Goal: Task Accomplishment & Management: Manage account settings

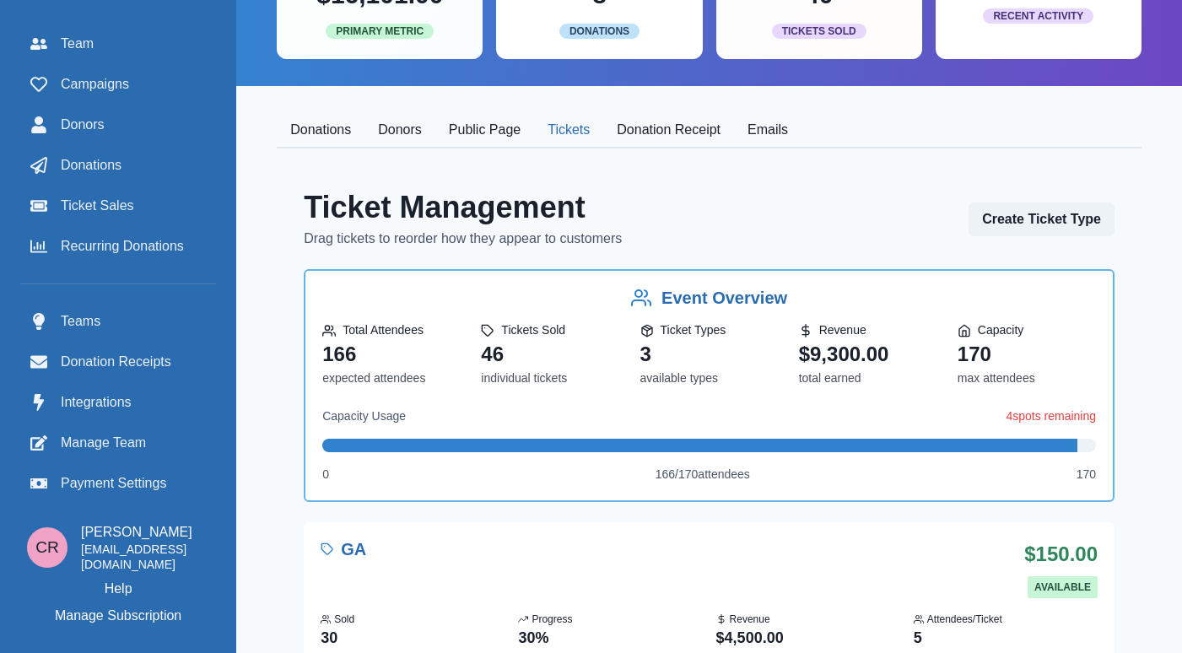
scroll to position [304, 0]
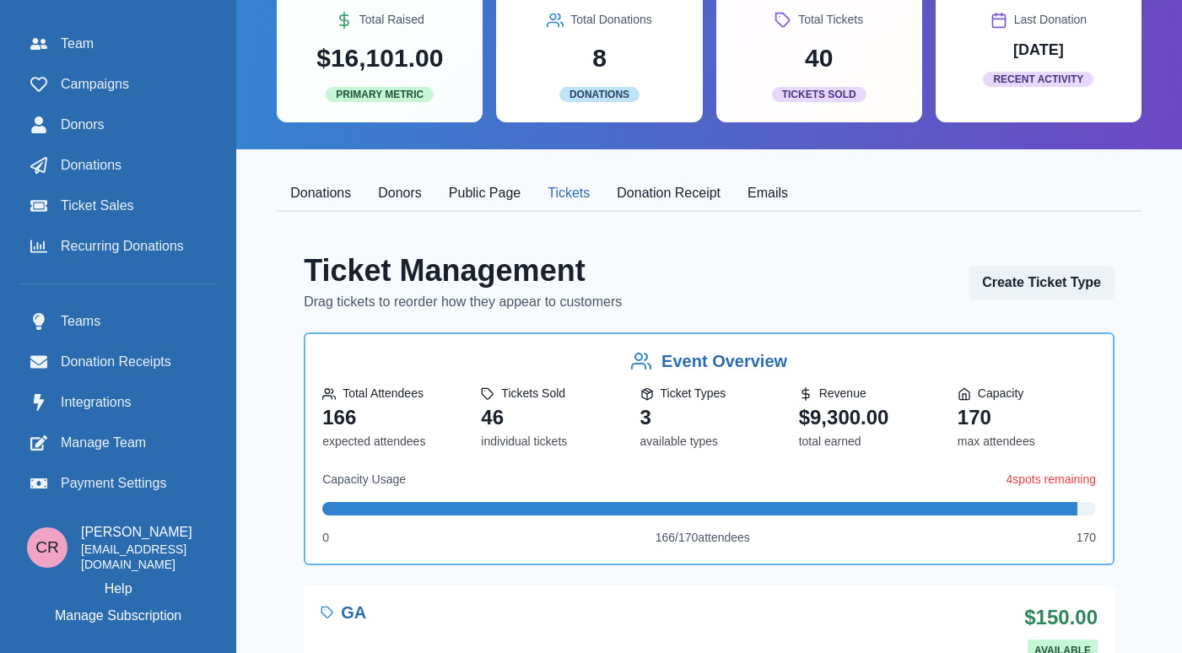
click at [637, 195] on button "Donation Receipt" at bounding box center [668, 193] width 131 height 35
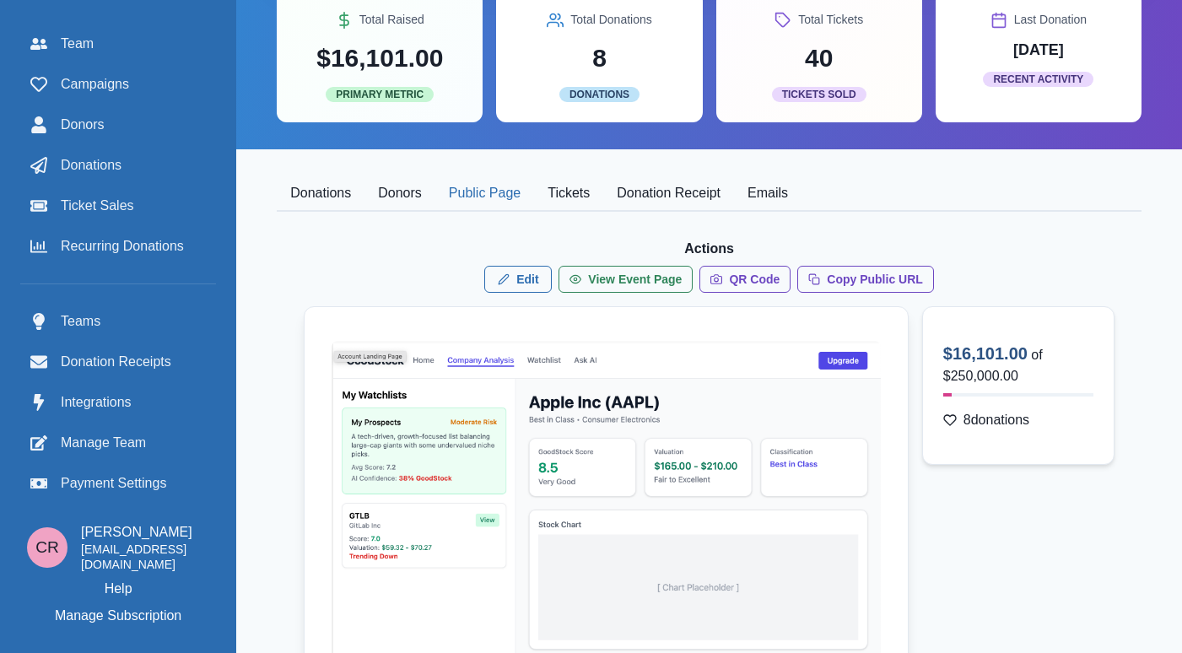
click at [481, 200] on button "Public Page" at bounding box center [484, 193] width 99 height 35
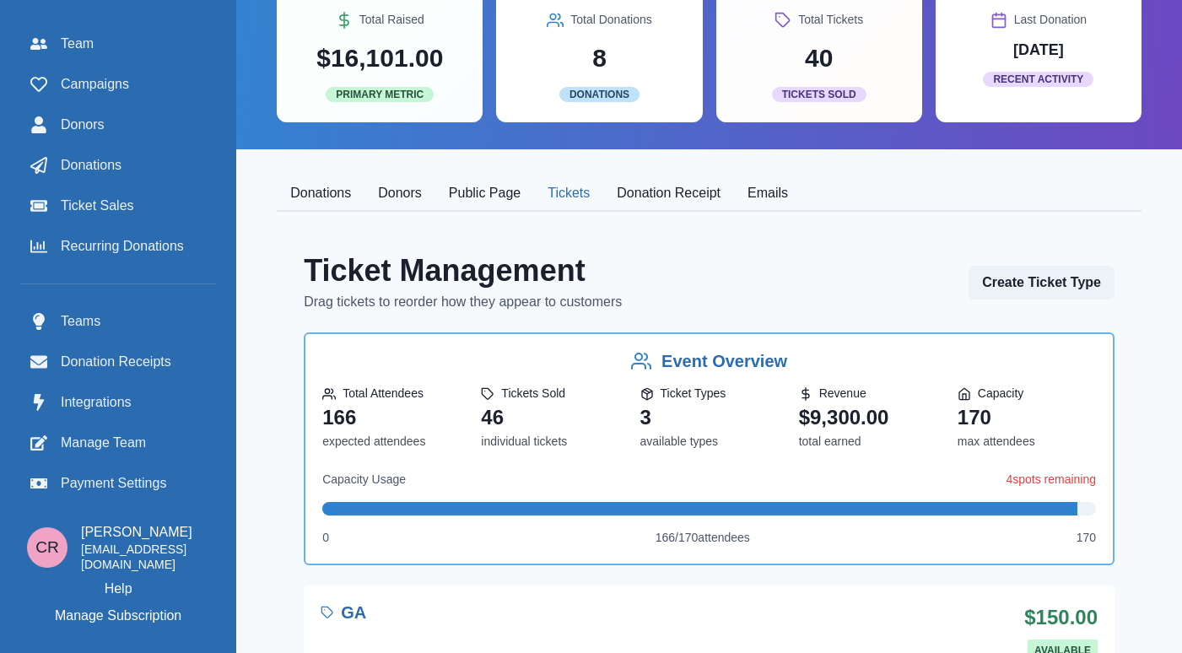
click at [576, 194] on button "Tickets" at bounding box center [568, 193] width 69 height 35
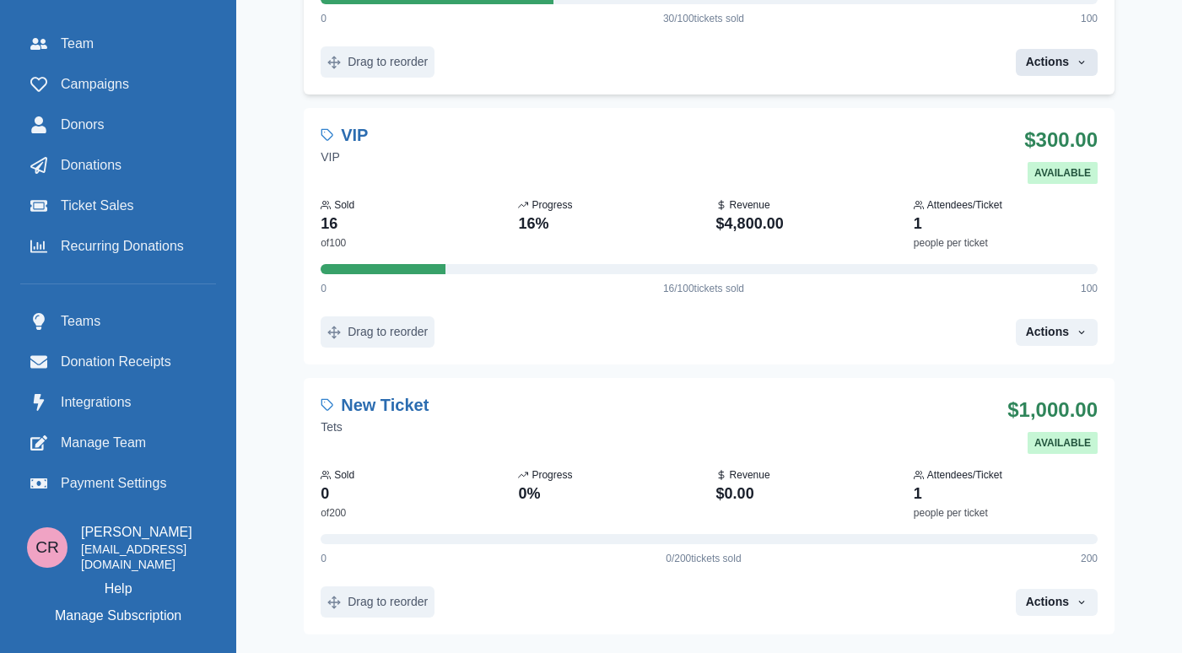
scroll to position [1053, 0]
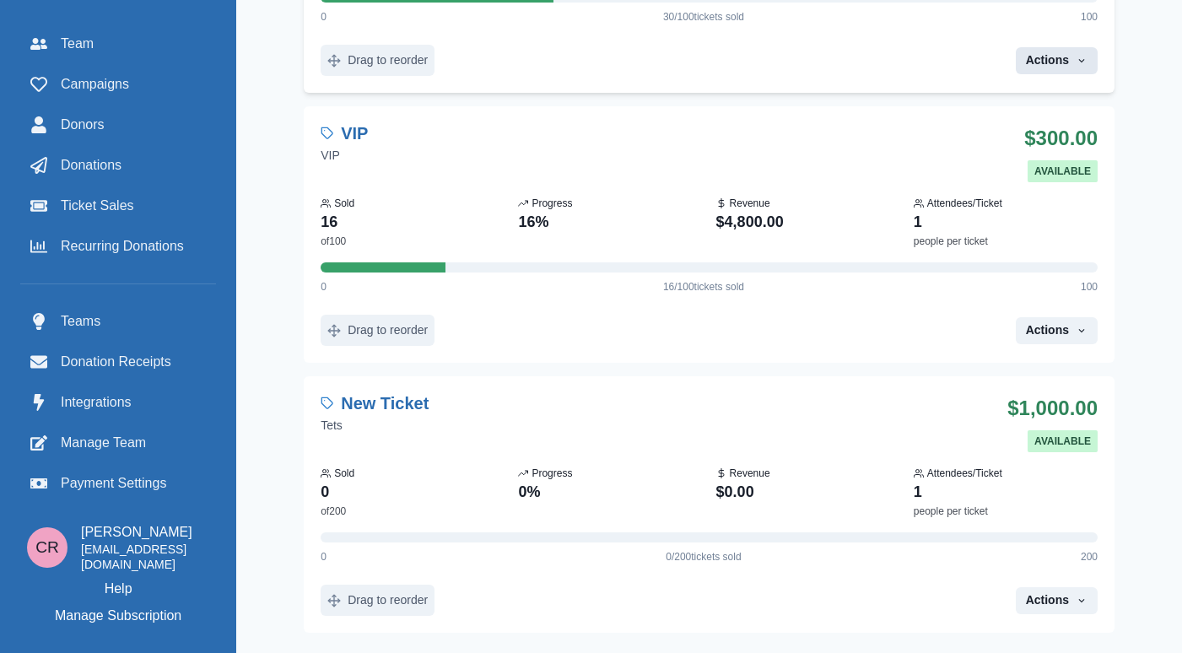
click at [1081, 70] on button "Actions" at bounding box center [1057, 60] width 82 height 27
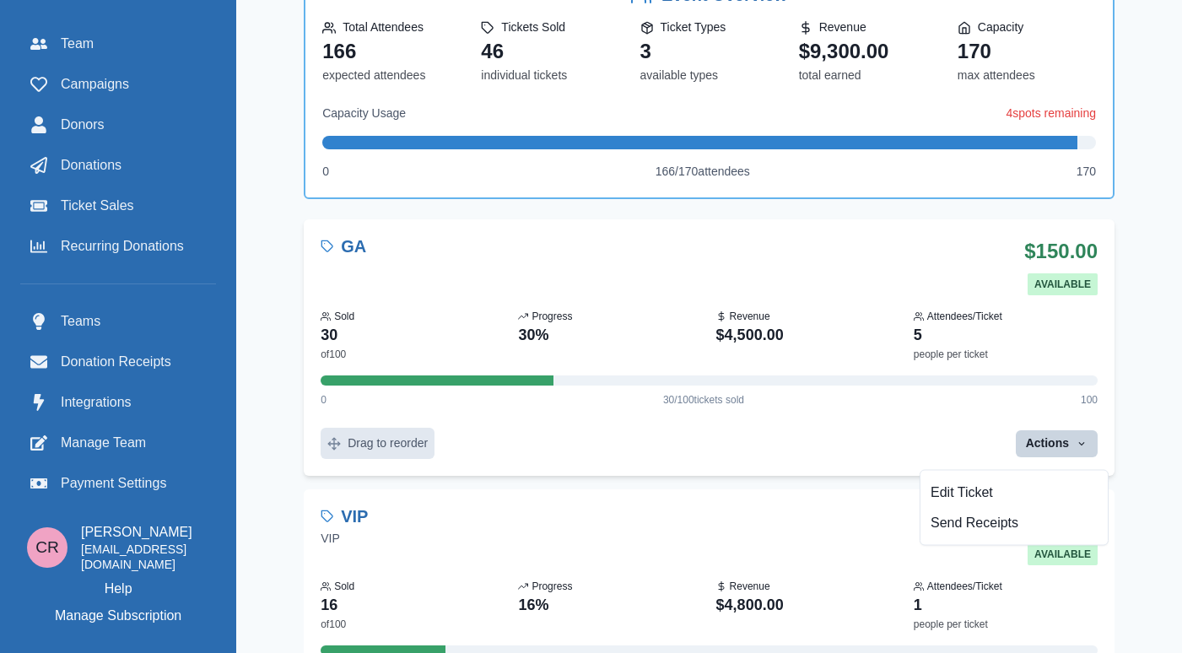
scroll to position [673, 0]
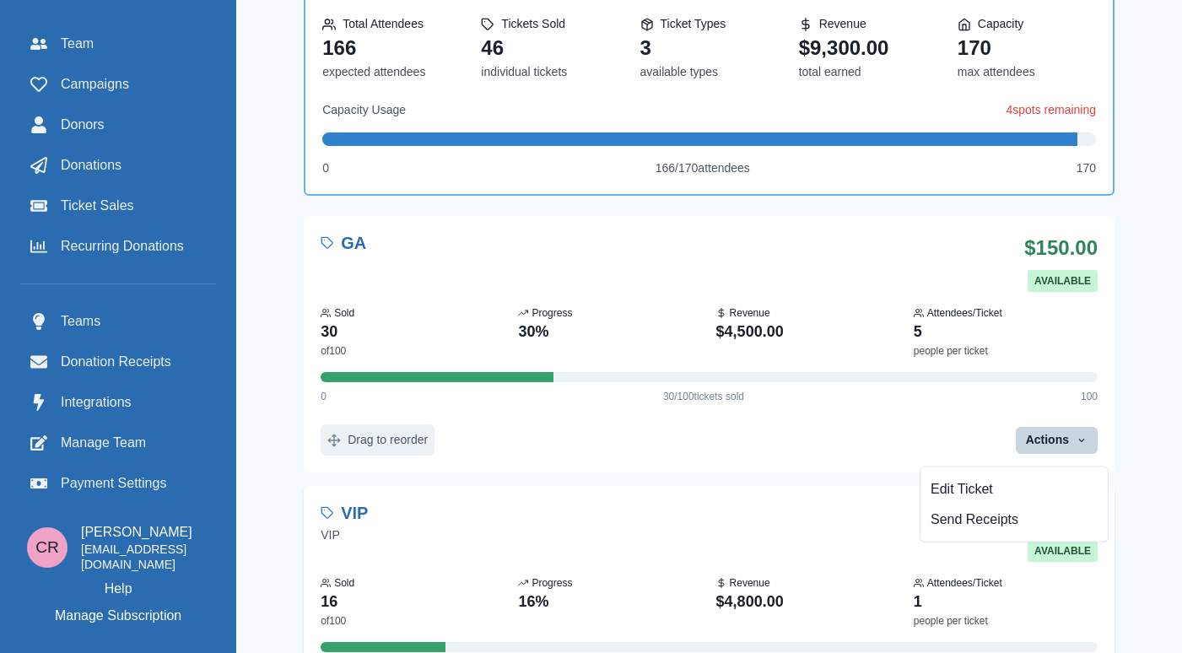
drag, startPoint x: 402, startPoint y: 431, endPoint x: 363, endPoint y: 554, distance: 129.2
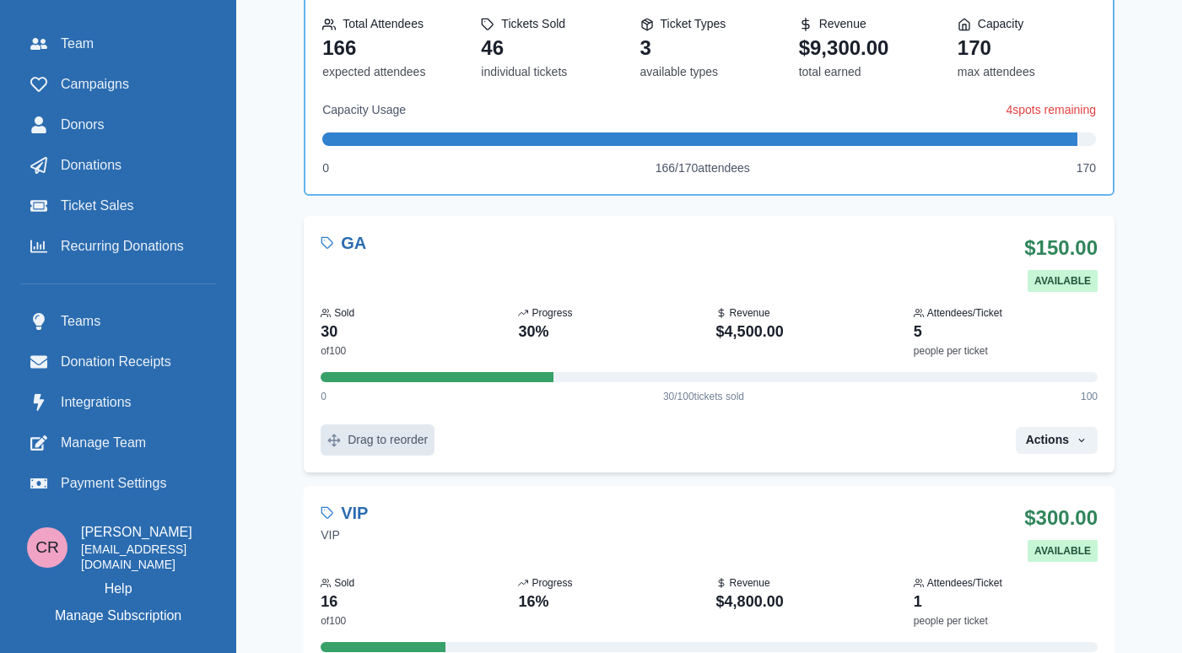
drag, startPoint x: 359, startPoint y: 615, endPoint x: 365, endPoint y: 453, distance: 162.1
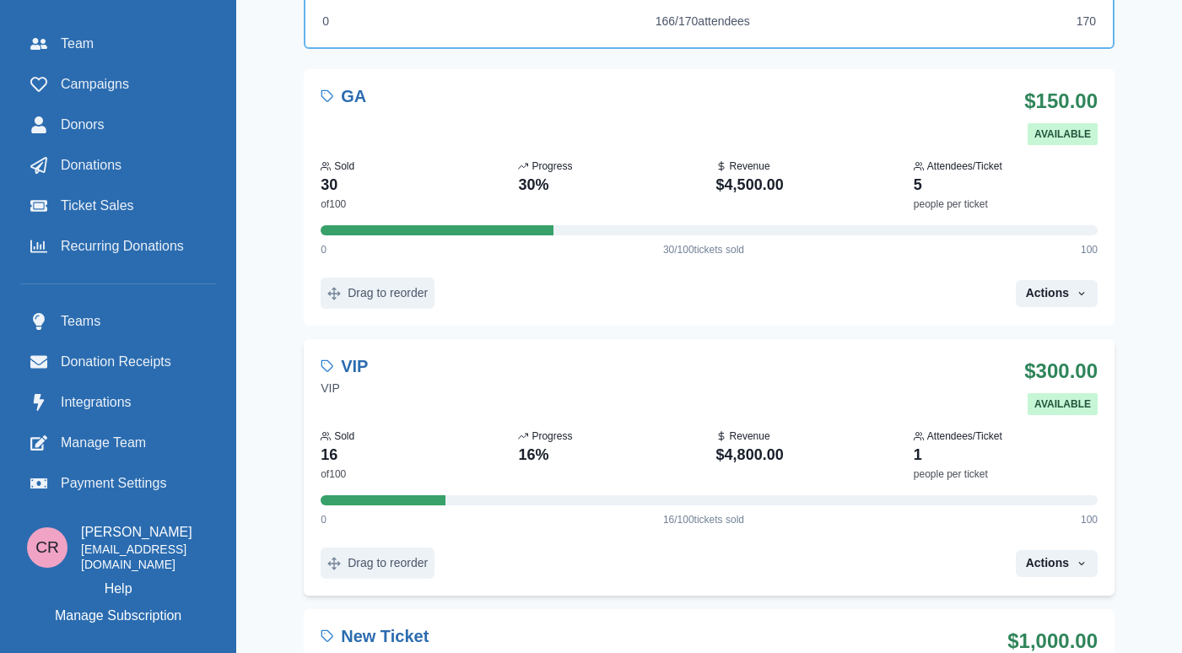
scroll to position [832, 0]
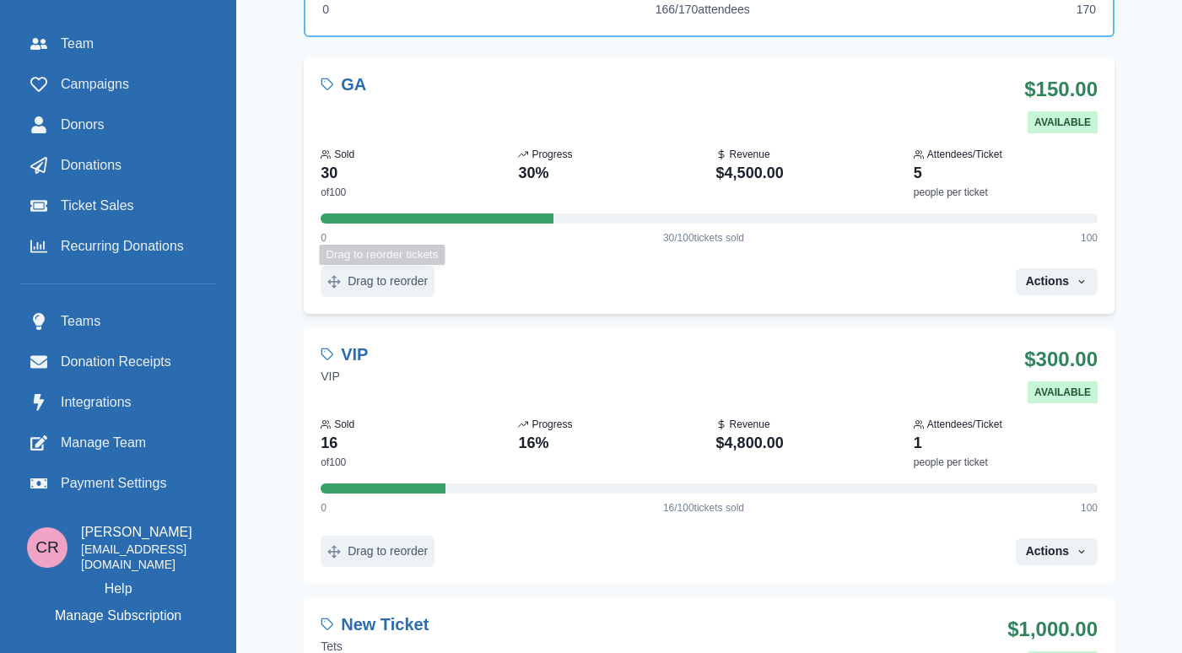
drag, startPoint x: 365, startPoint y: 566, endPoint x: 388, endPoint y: 265, distance: 302.2
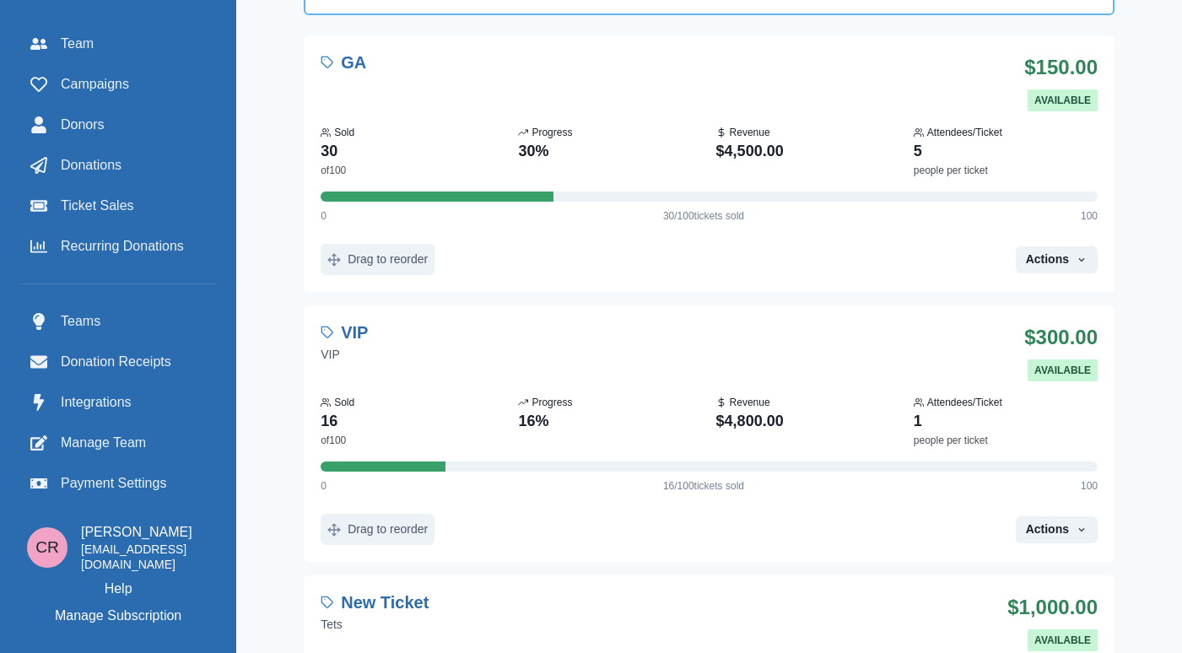
scroll to position [1149, 0]
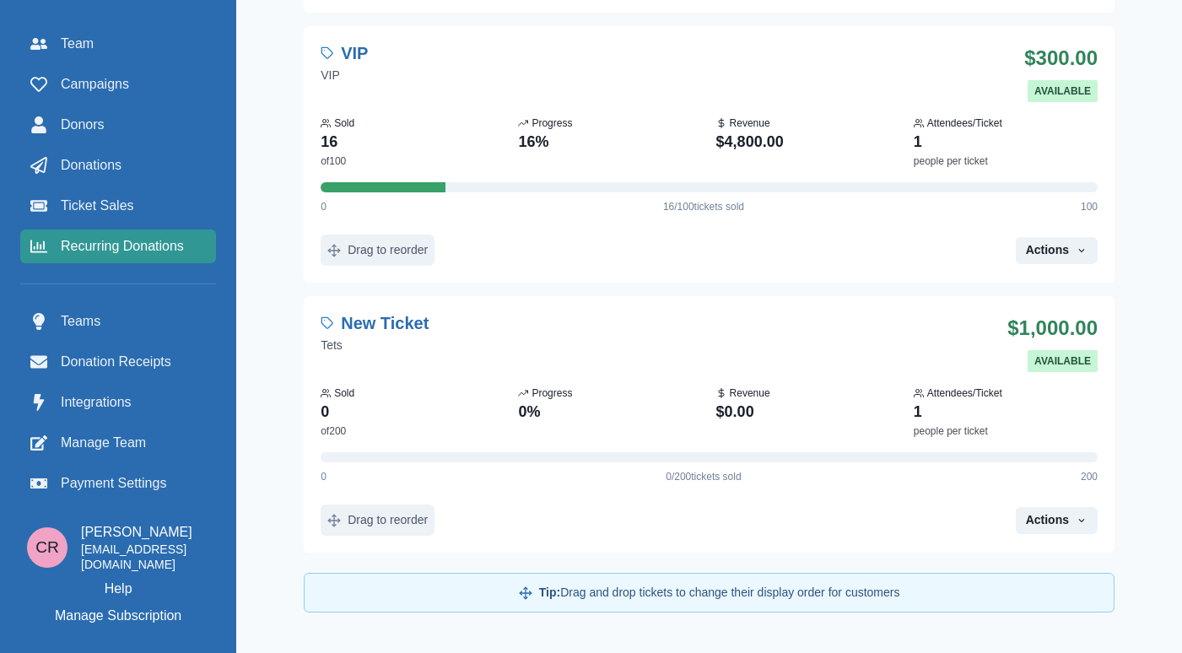
click at [132, 236] on span "Recurring Donations" at bounding box center [122, 246] width 123 height 20
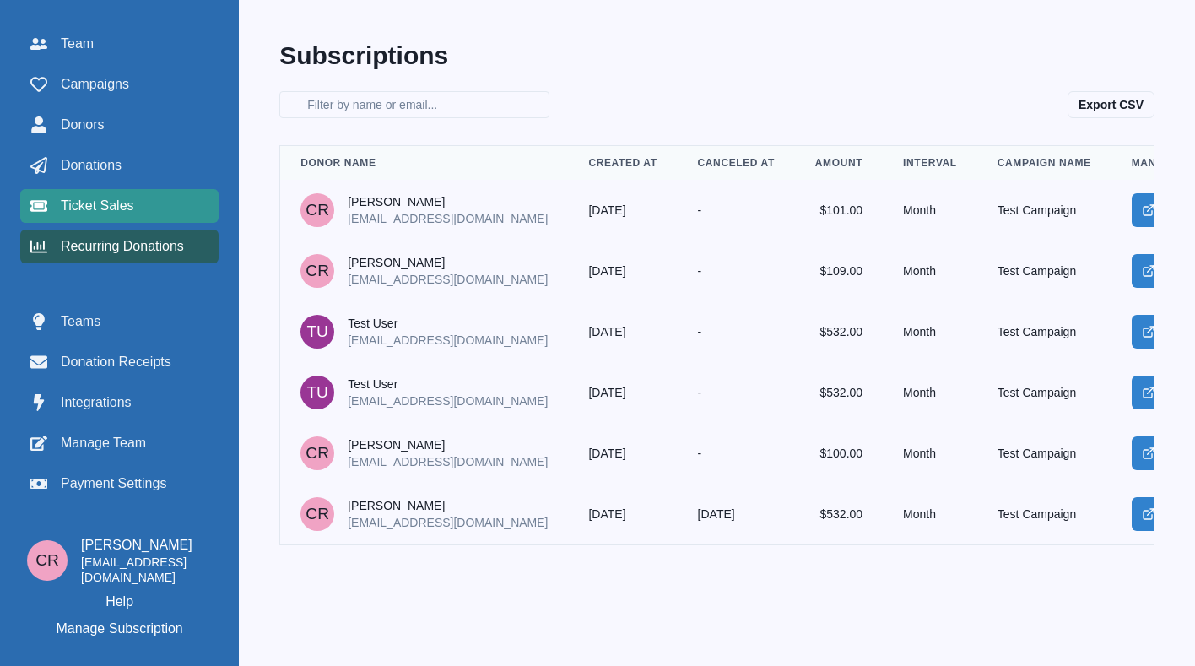
click at [45, 189] on link "Ticket Sales" at bounding box center [119, 206] width 198 height 34
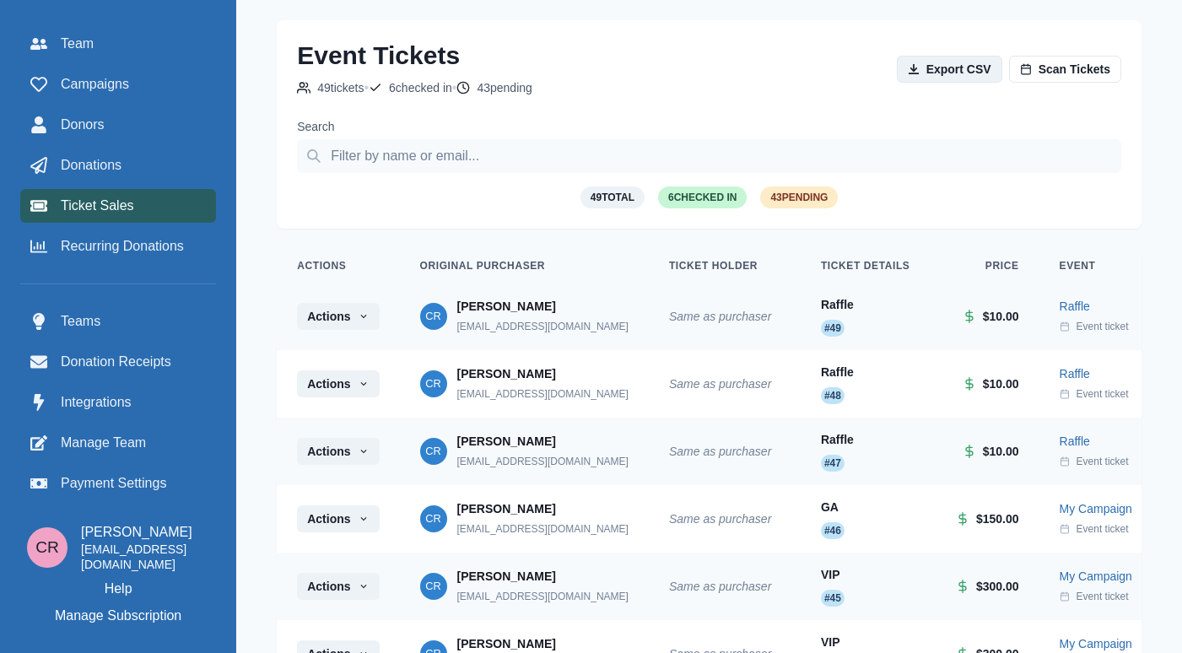
click at [997, 74] on button "Export CSV" at bounding box center [949, 69] width 105 height 27
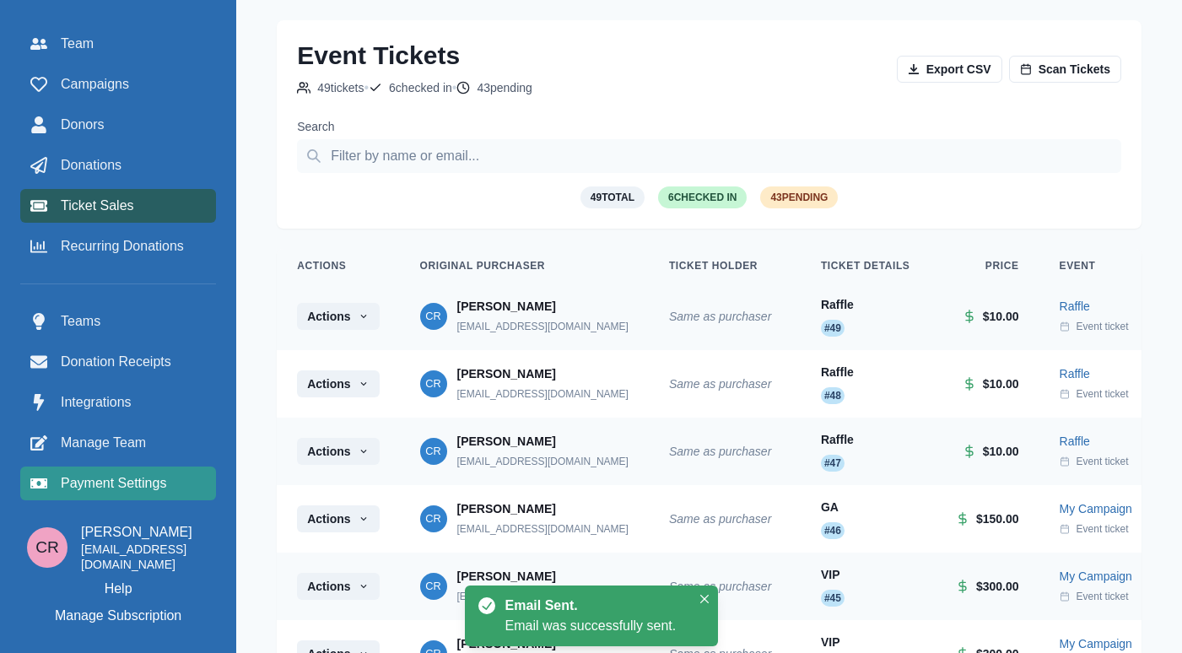
click at [113, 492] on span "Payment Settings" at bounding box center [113, 483] width 105 height 20
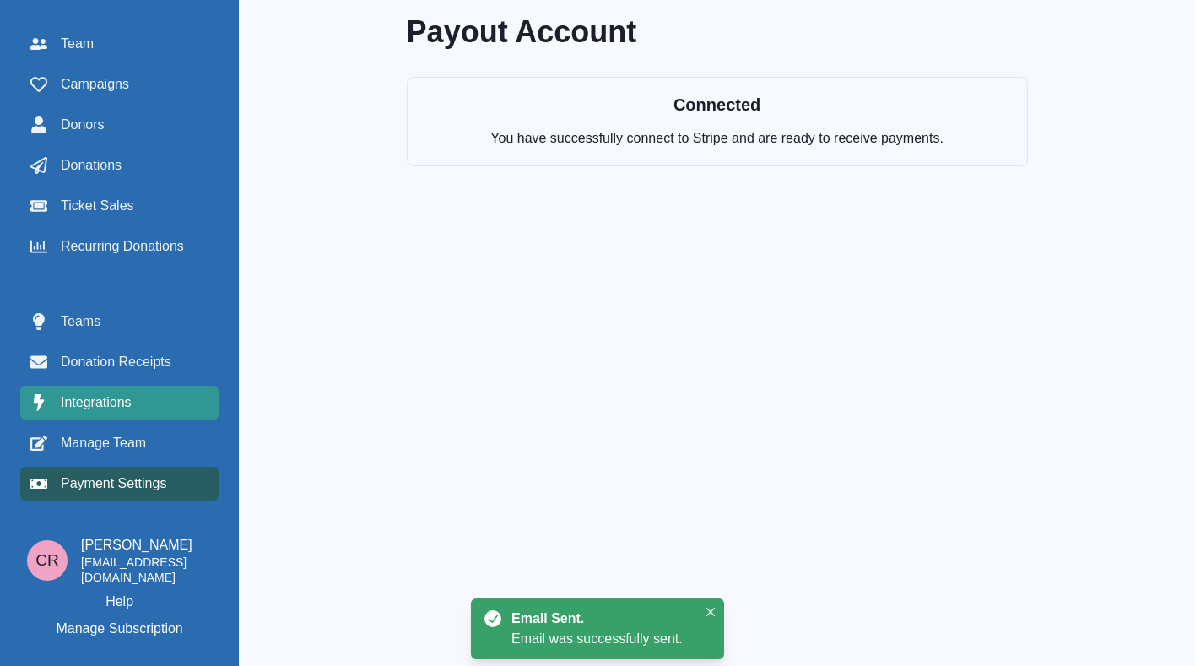
click at [159, 416] on link "Integrations" at bounding box center [119, 403] width 198 height 34
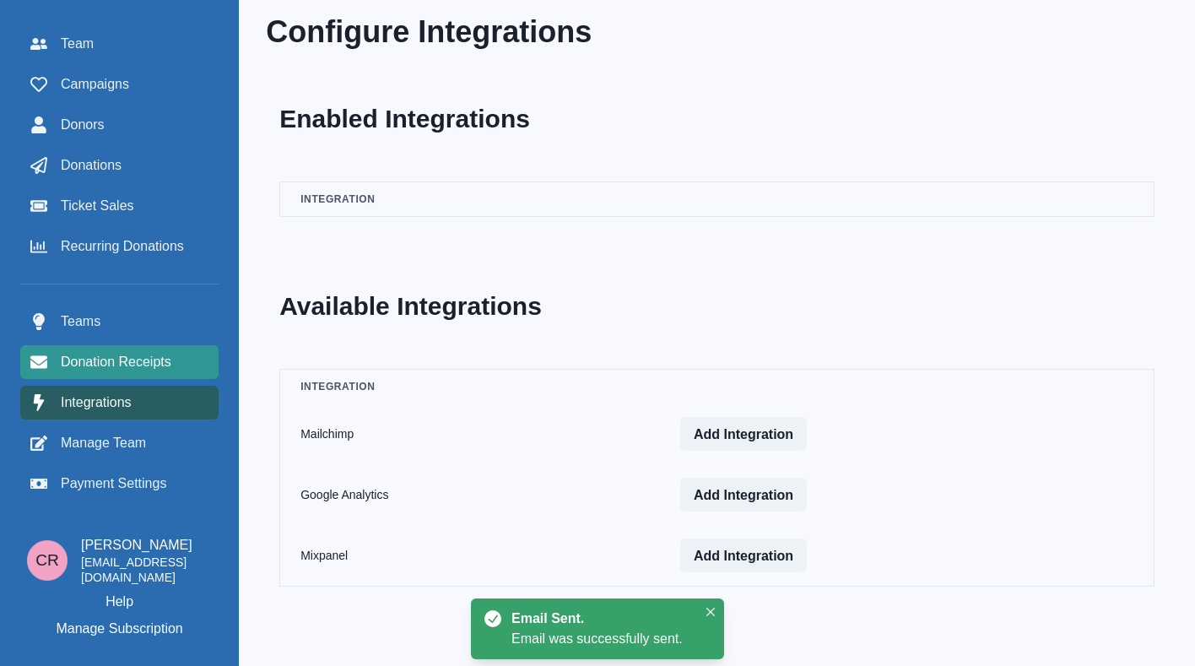
click at [168, 375] on link "Donation Receipts" at bounding box center [119, 362] width 198 height 34
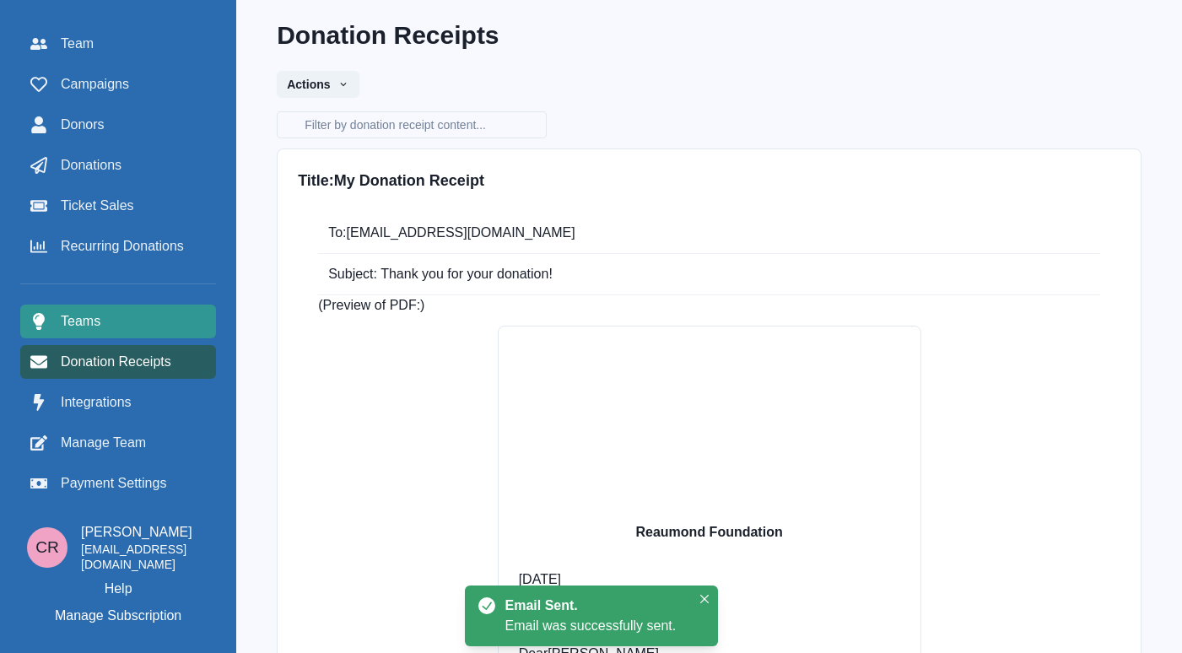
click at [182, 326] on div "Teams" at bounding box center [118, 321] width 176 height 20
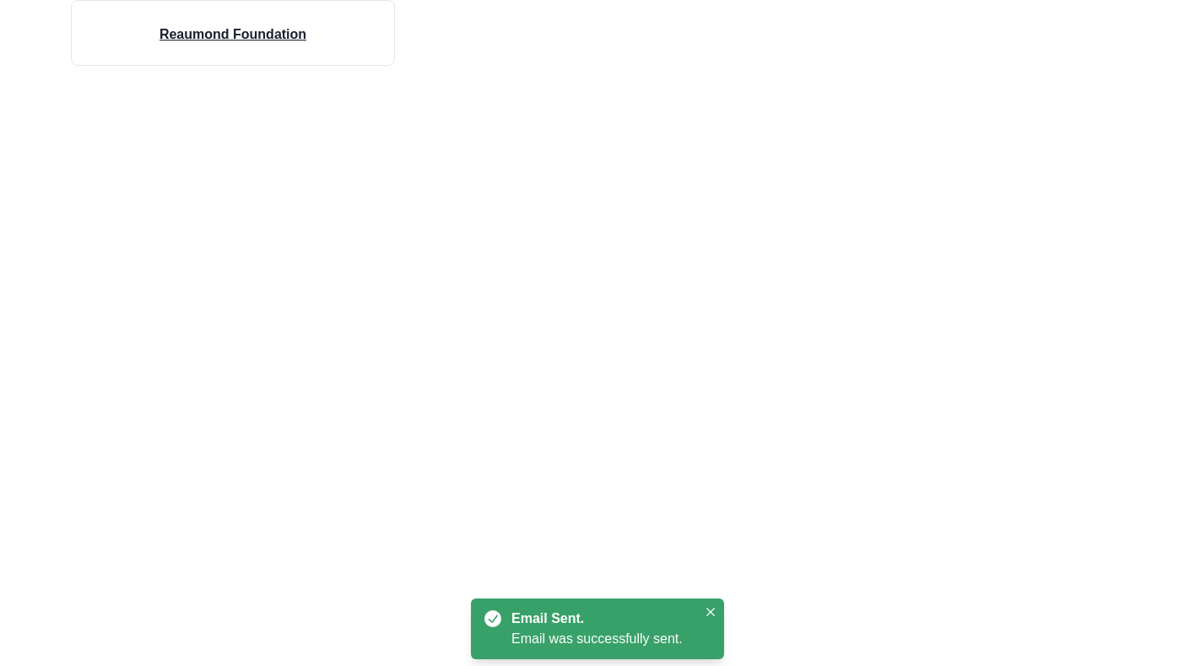
click at [203, 31] on h4 "Reaumond Foundation" at bounding box center [232, 34] width 147 height 20
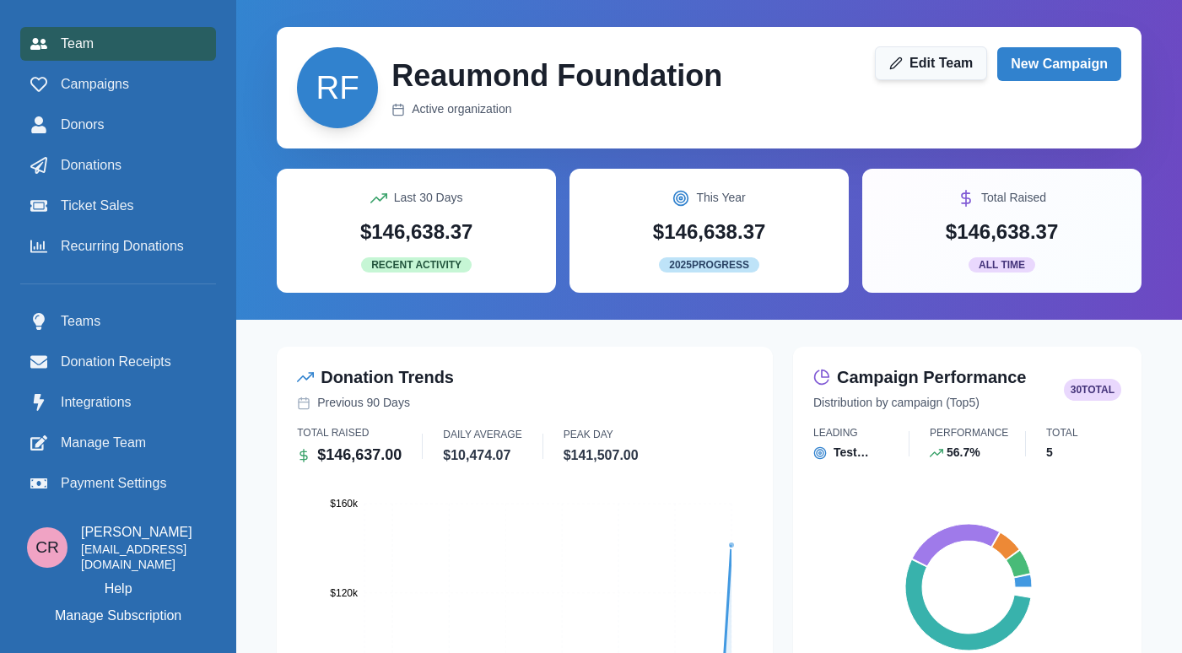
click at [916, 62] on link "Edit Team" at bounding box center [931, 63] width 112 height 34
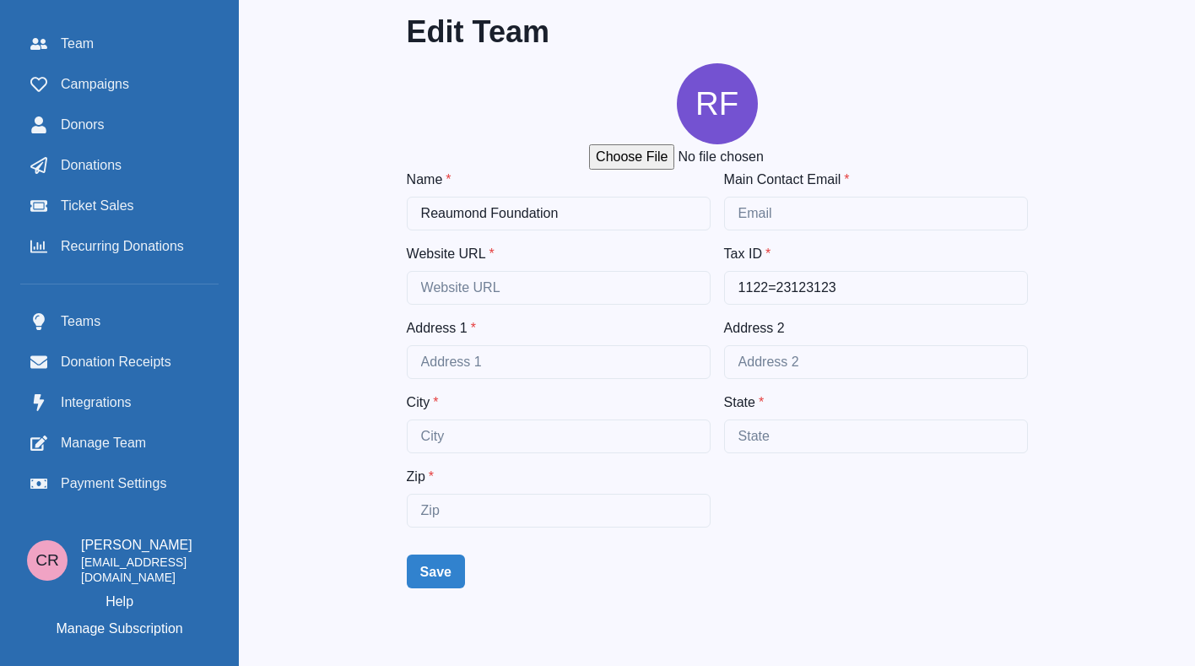
click at [651, 154] on input "file" at bounding box center [717, 156] width 256 height 25
type input "C:\fakepath\2025-07-14-194556_hyprshot.png"
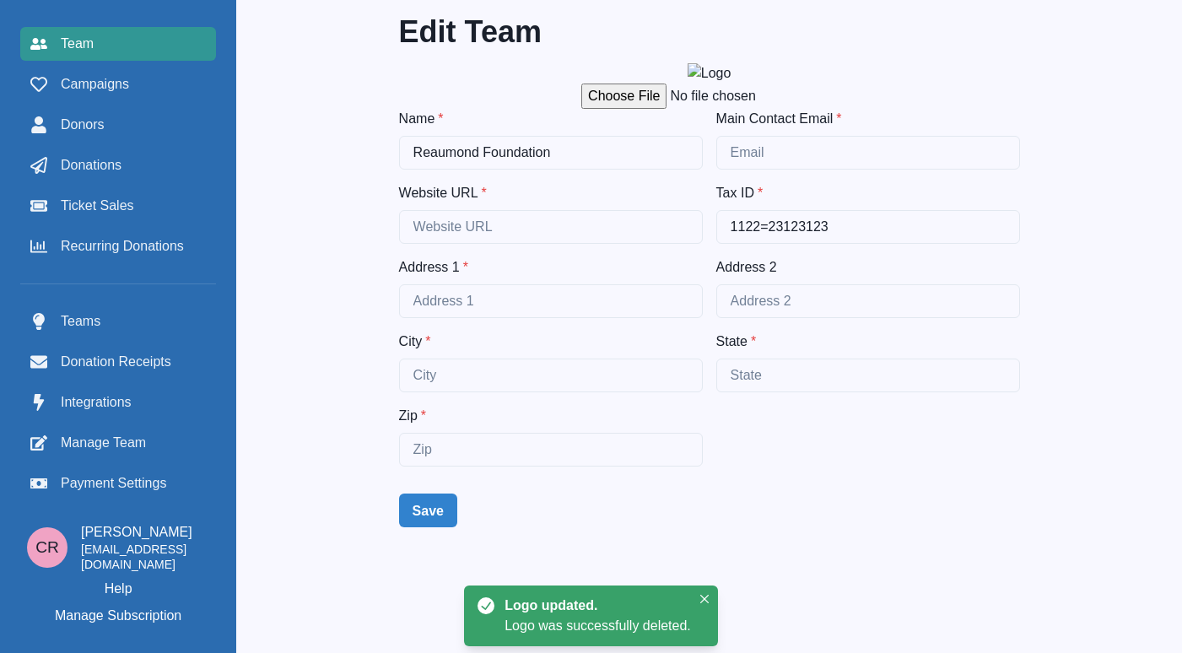
click at [136, 55] on link "Team" at bounding box center [118, 44] width 196 height 34
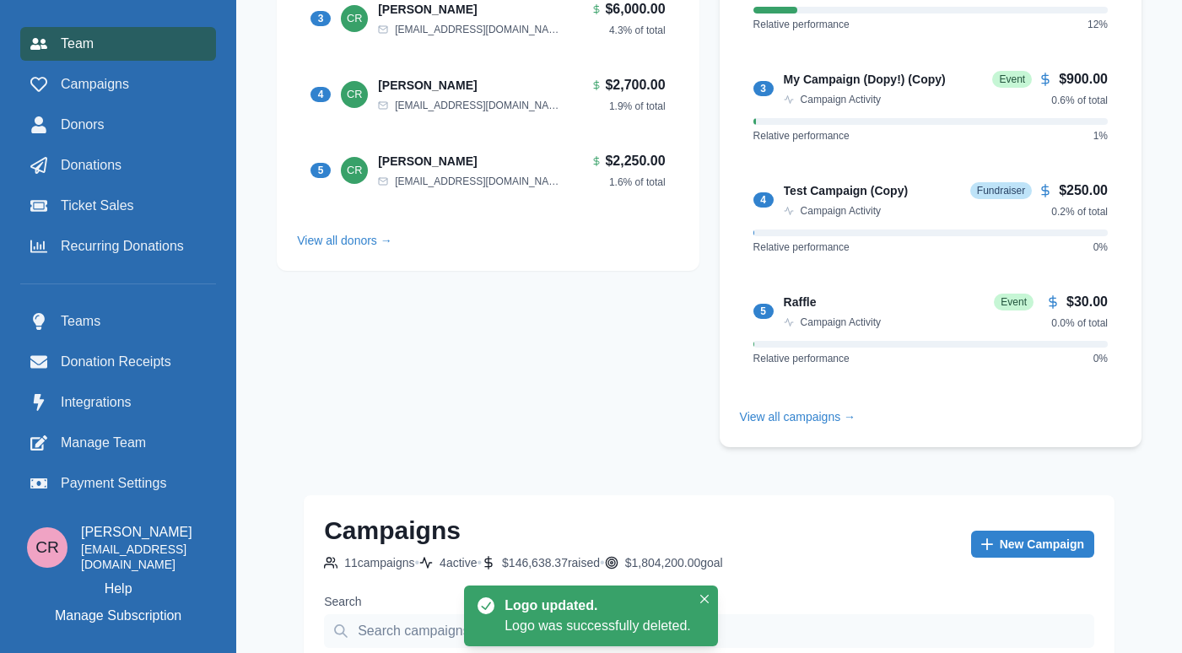
scroll to position [1257, 0]
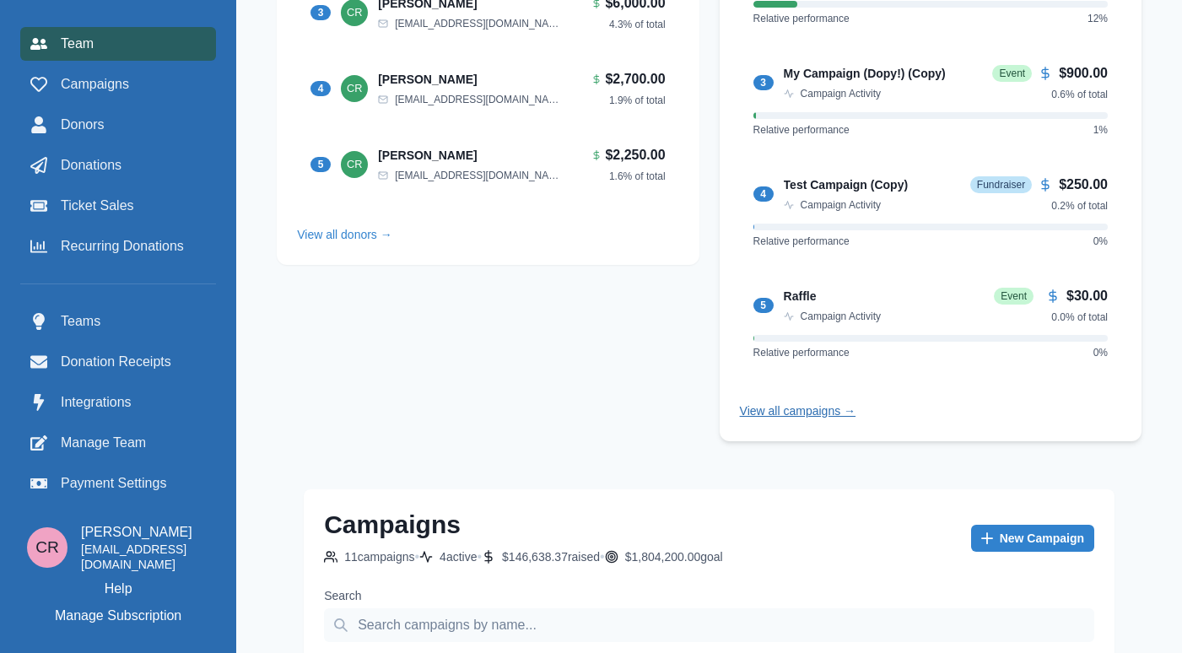
click at [800, 418] on link "View all campaigns →" at bounding box center [798, 411] width 116 height 14
